Goal: Task Accomplishment & Management: Use online tool/utility

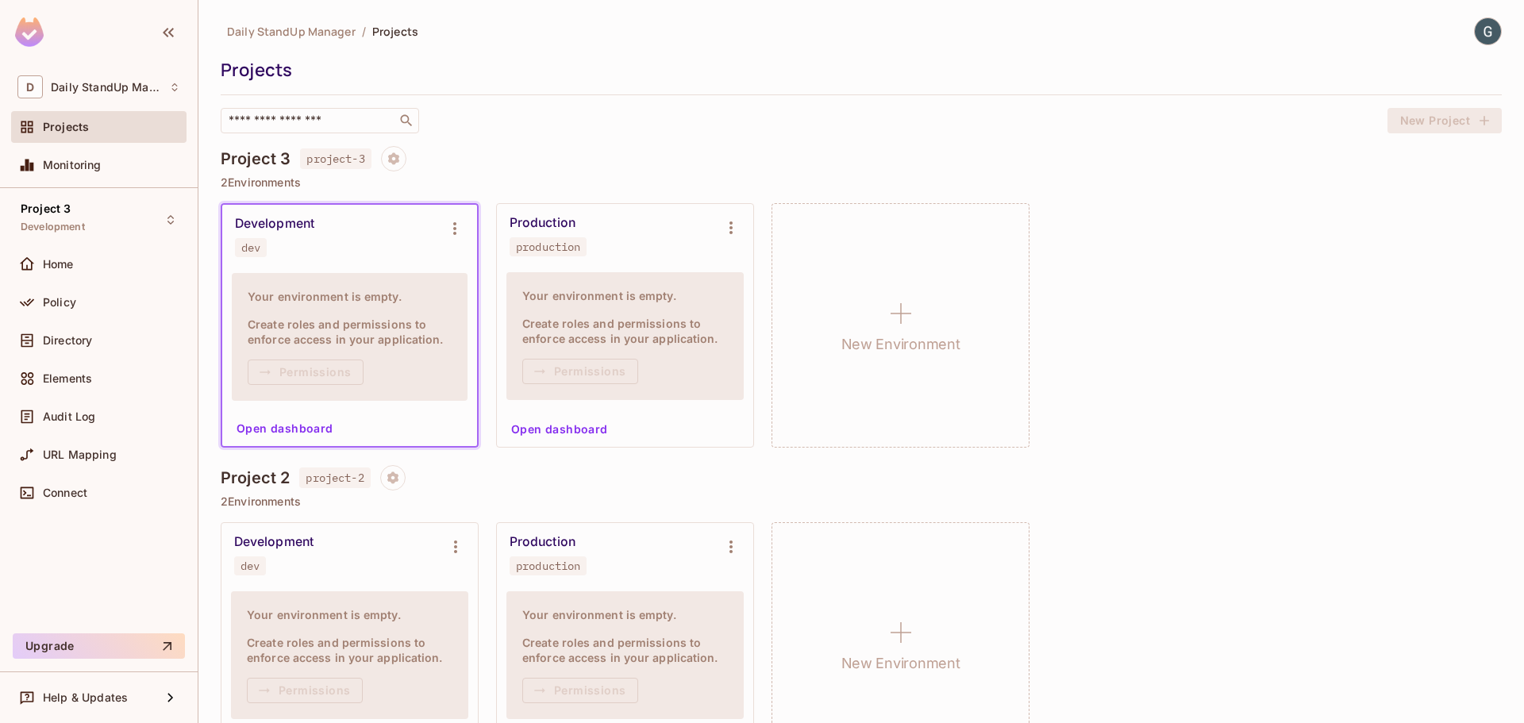
drag, startPoint x: 624, startPoint y: 352, endPoint x: 902, endPoint y: 347, distance: 277.8
click at [636, 351] on div "Your environment is empty. Create roles and permissions to enforce access in yo…" at bounding box center [624, 336] width 237 height 128
click at [934, 347] on h1 "New Environment" at bounding box center [900, 345] width 119 height 24
click at [387, 151] on button "Project settings" at bounding box center [393, 158] width 25 height 25
click at [436, 219] on ul "project-3 Edit Project Delete Project" at bounding box center [464, 223] width 138 height 109
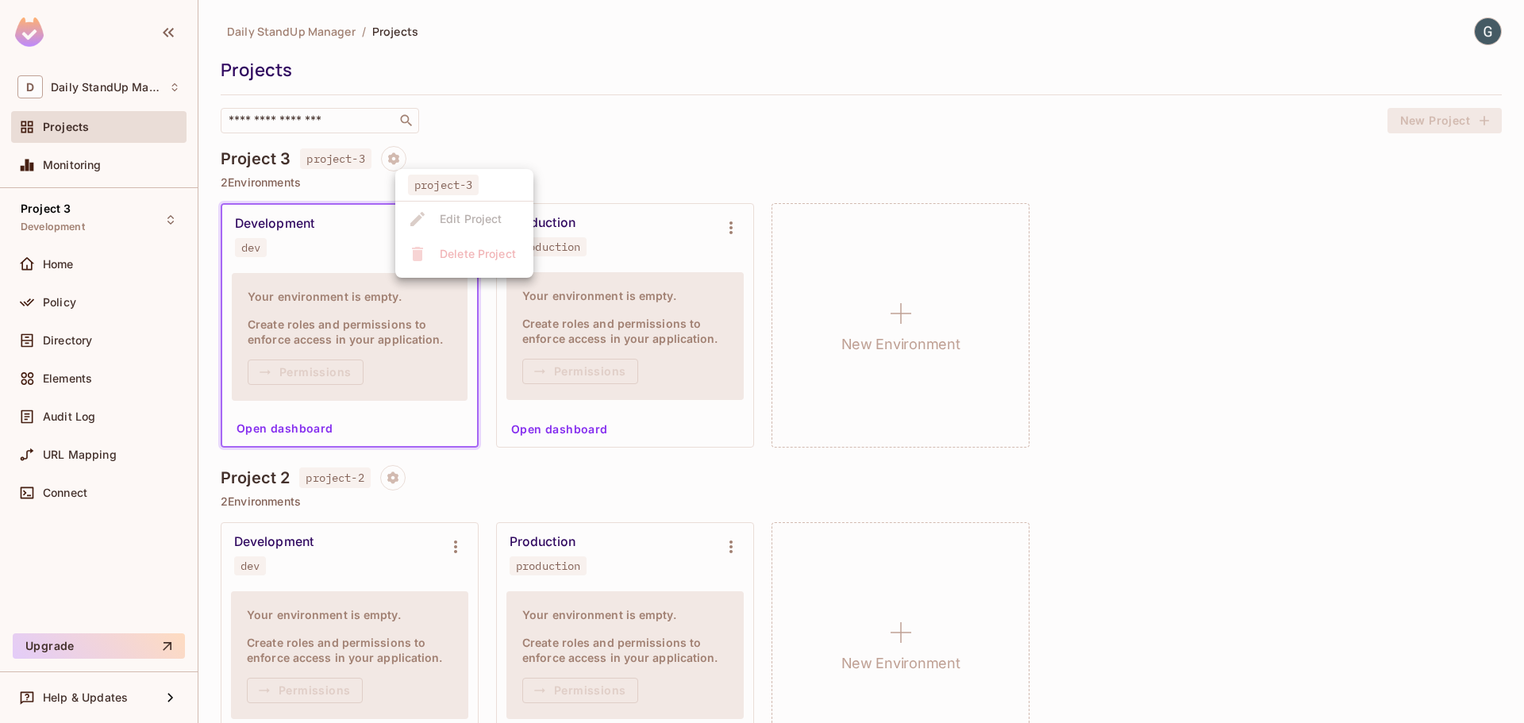
click at [473, 249] on ul "project-3 Edit Project Delete Project" at bounding box center [464, 223] width 138 height 109
click at [66, 299] on div at bounding box center [762, 361] width 1524 height 723
click at [66, 299] on span "Policy" at bounding box center [59, 302] width 33 height 13
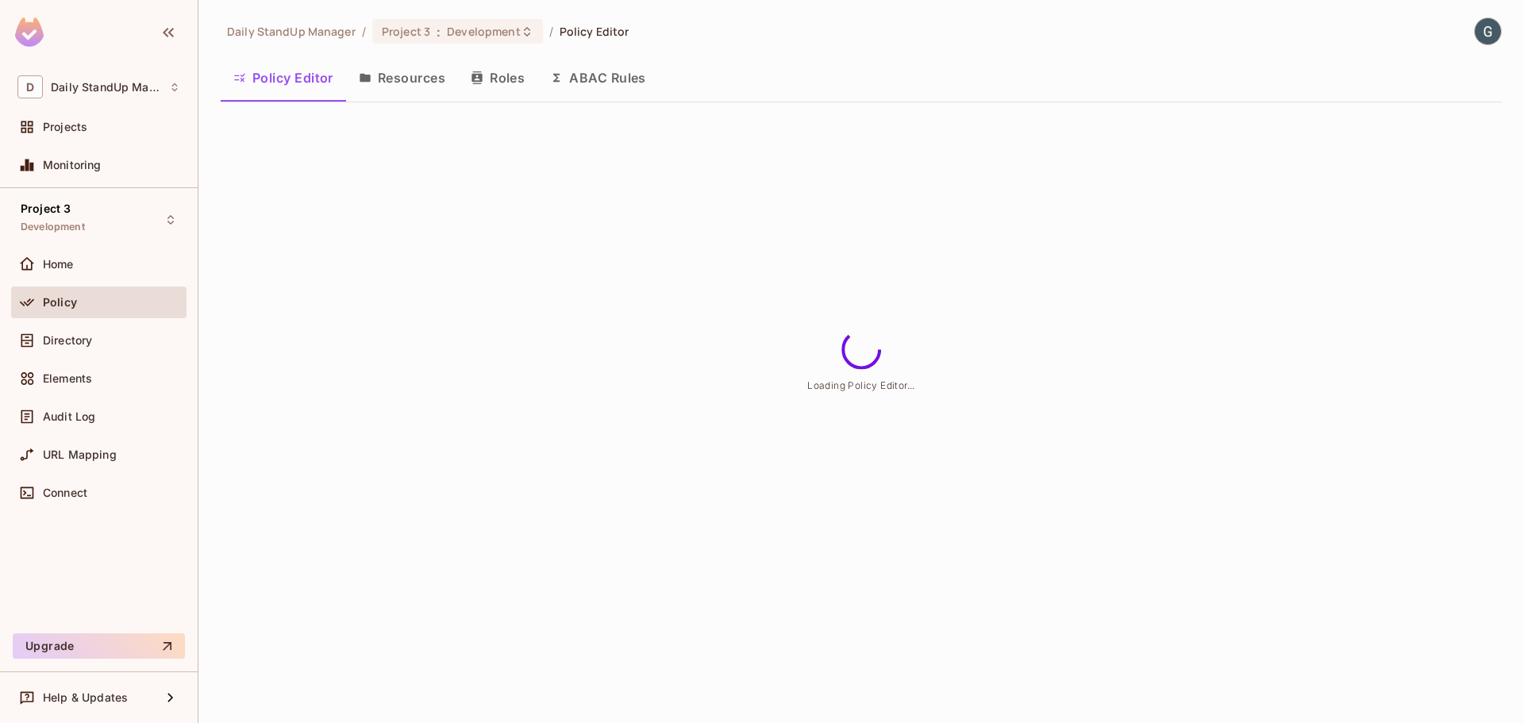
click at [426, 87] on button "Resources" at bounding box center [402, 78] width 112 height 40
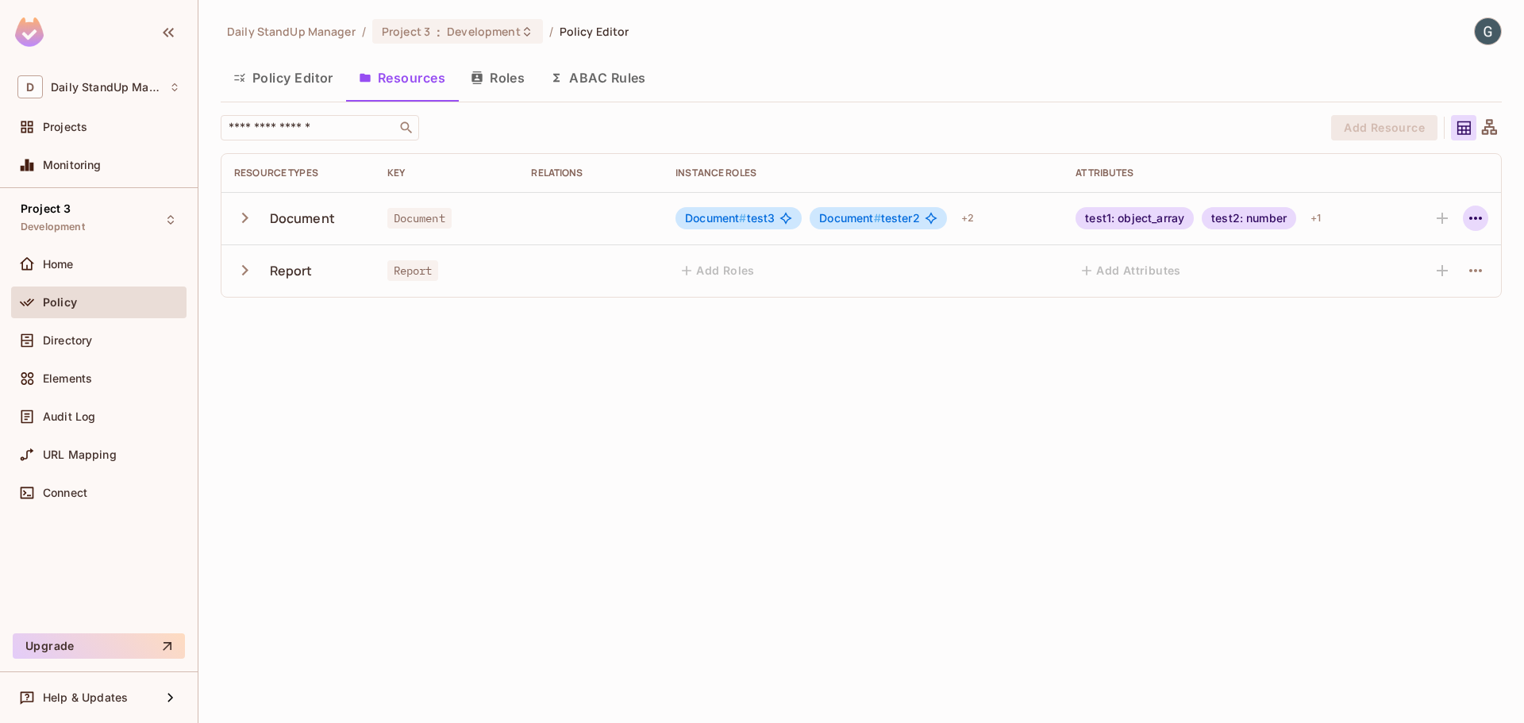
click at [1474, 216] on icon "button" at bounding box center [1475, 218] width 19 height 19
click at [501, 67] on div at bounding box center [762, 361] width 1524 height 723
click at [517, 84] on button "Roles" at bounding box center [497, 78] width 79 height 40
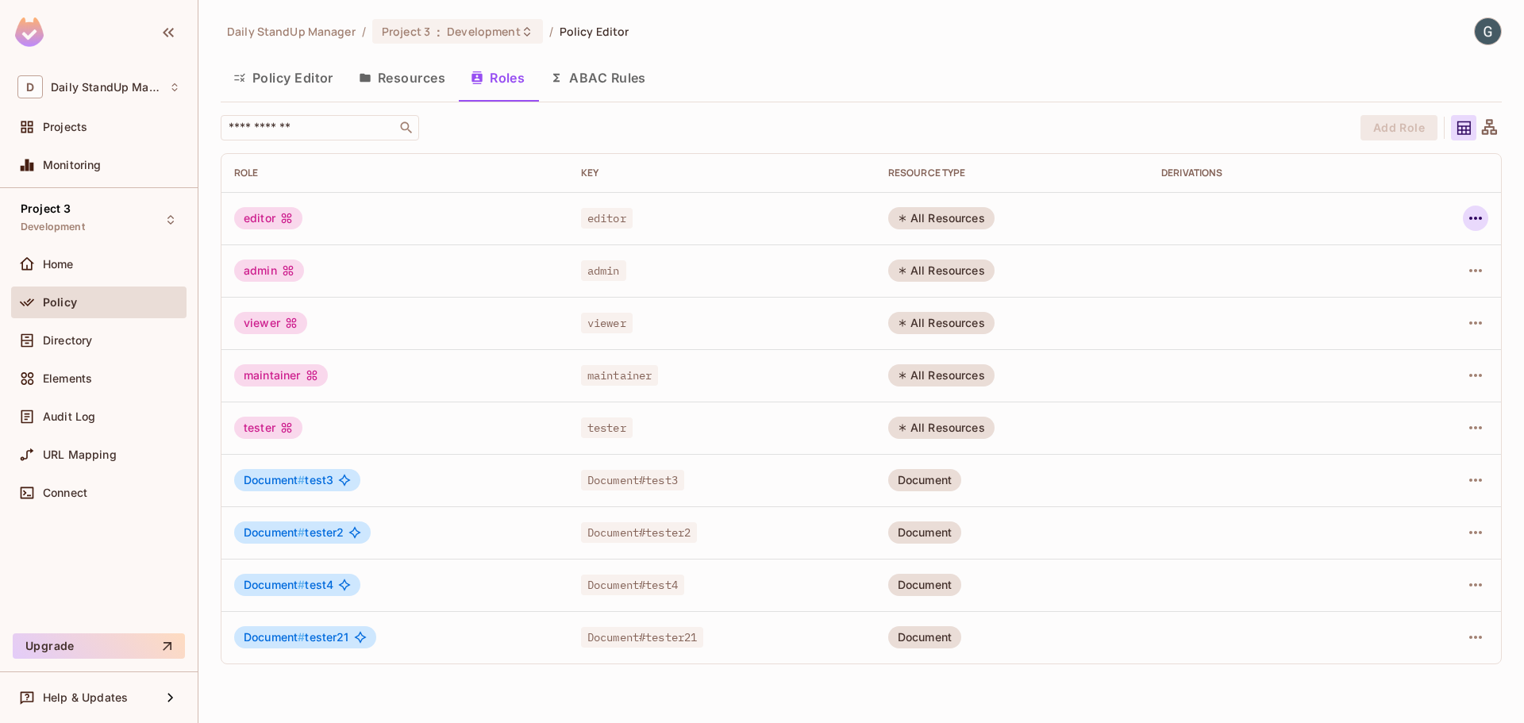
click at [1474, 216] on icon "button" at bounding box center [1475, 218] width 19 height 19
click at [1094, 63] on div at bounding box center [762, 361] width 1524 height 723
click at [372, 76] on button "Resources" at bounding box center [402, 78] width 112 height 40
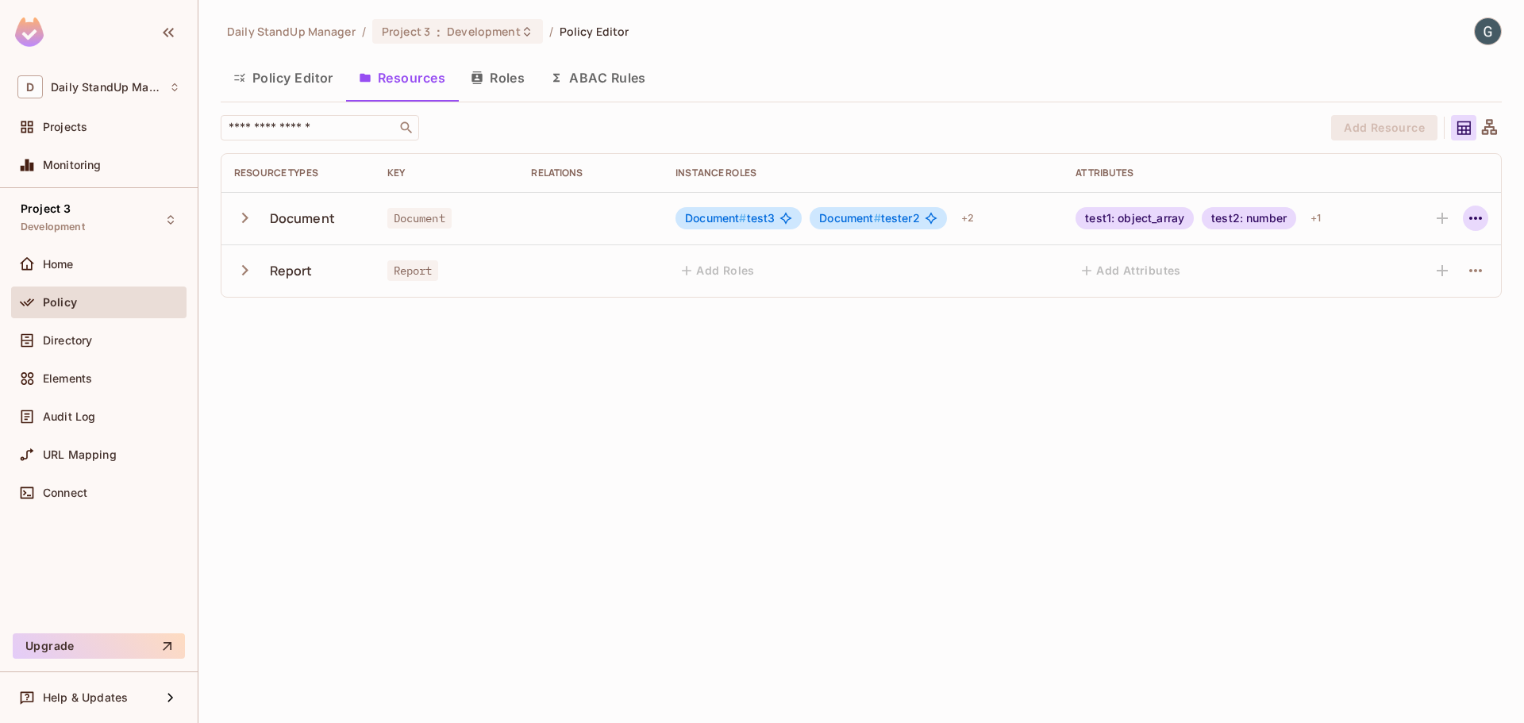
click at [1475, 216] on icon "button" at bounding box center [1475, 218] width 19 height 19
click at [1067, 87] on div at bounding box center [762, 361] width 1524 height 723
click at [1479, 223] on icon "button" at bounding box center [1475, 218] width 19 height 19
click at [931, 133] on div at bounding box center [762, 361] width 1524 height 723
click at [909, 110] on div "Daily StandUp Manager / Project 3 : Development / Policy Editor Policy Editor R…" at bounding box center [861, 163] width 1281 height 293
